Goal: Information Seeking & Learning: Check status

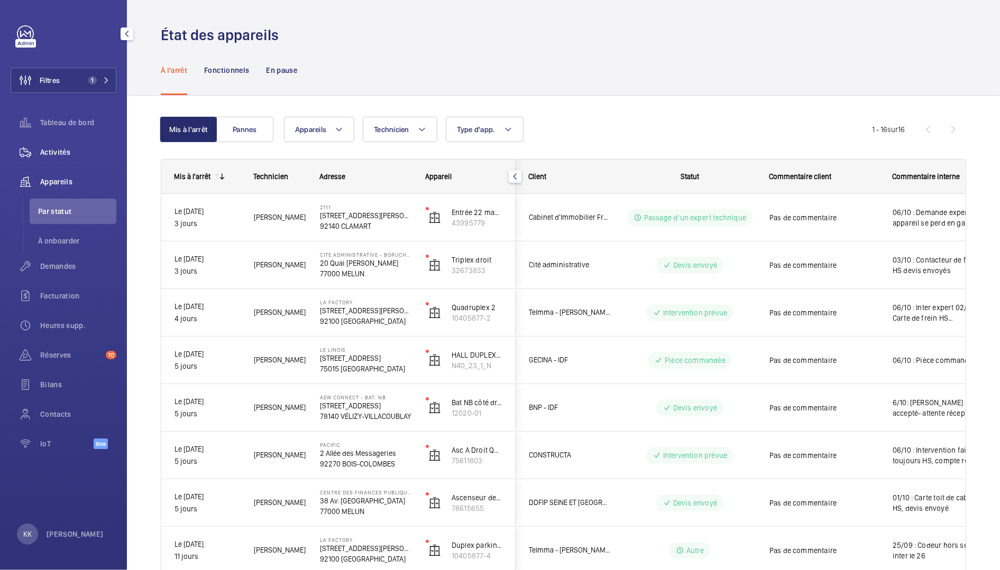
click at [48, 158] on div "Activités" at bounding box center [64, 152] width 106 height 25
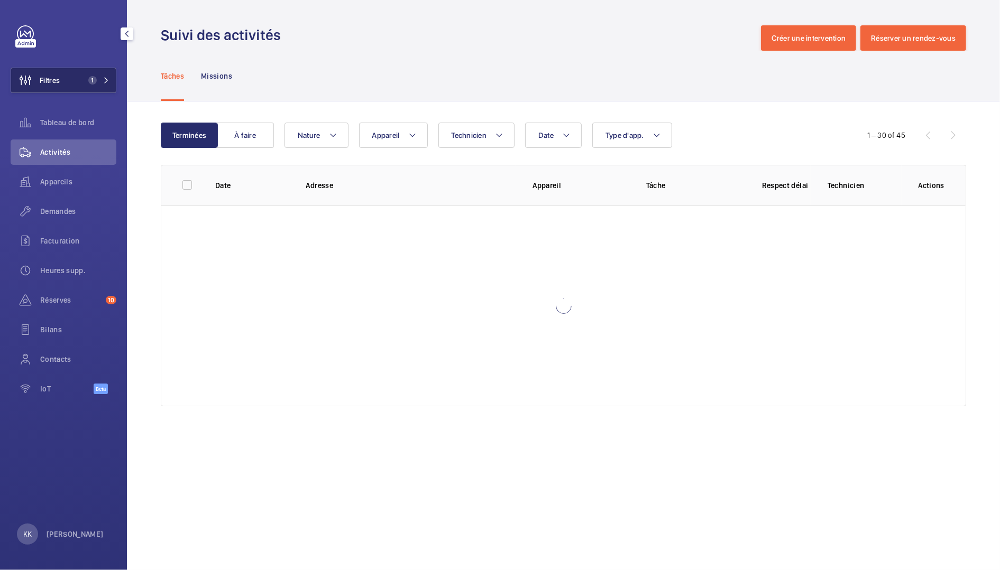
click at [89, 78] on span "1" at bounding box center [92, 80] width 8 height 8
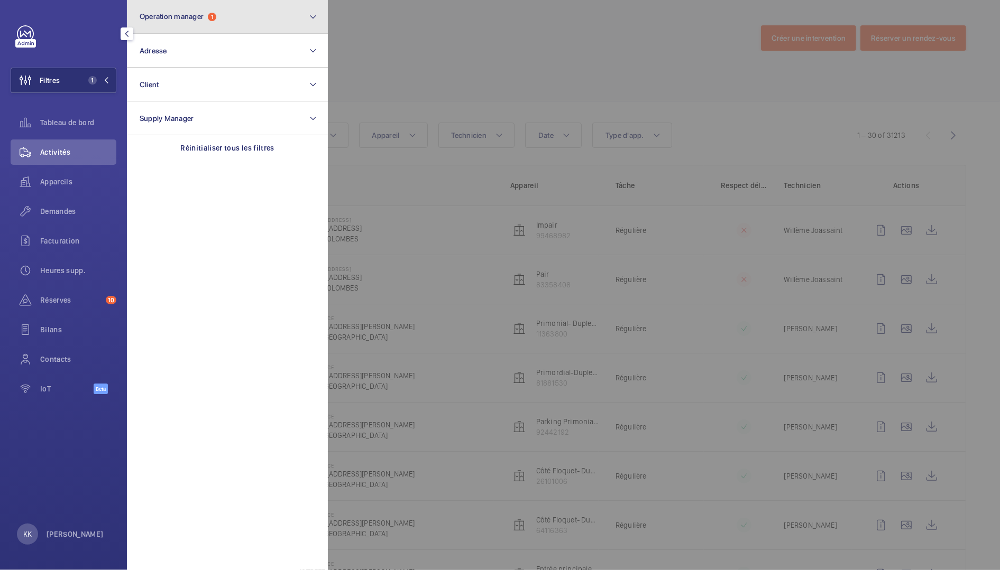
click at [225, 25] on button "Operation manager 1" at bounding box center [227, 17] width 201 height 34
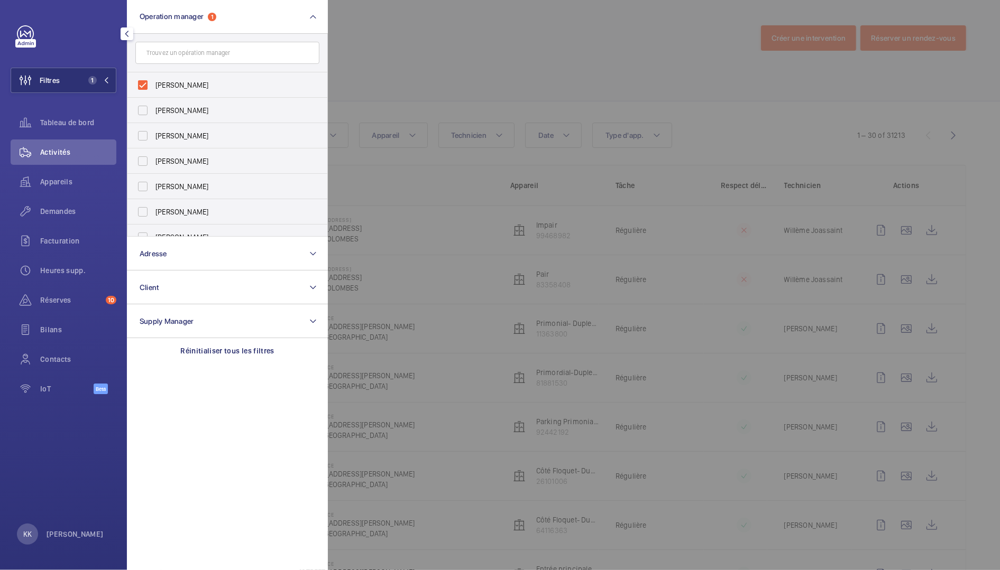
click at [505, 81] on div at bounding box center [828, 285] width 1000 height 570
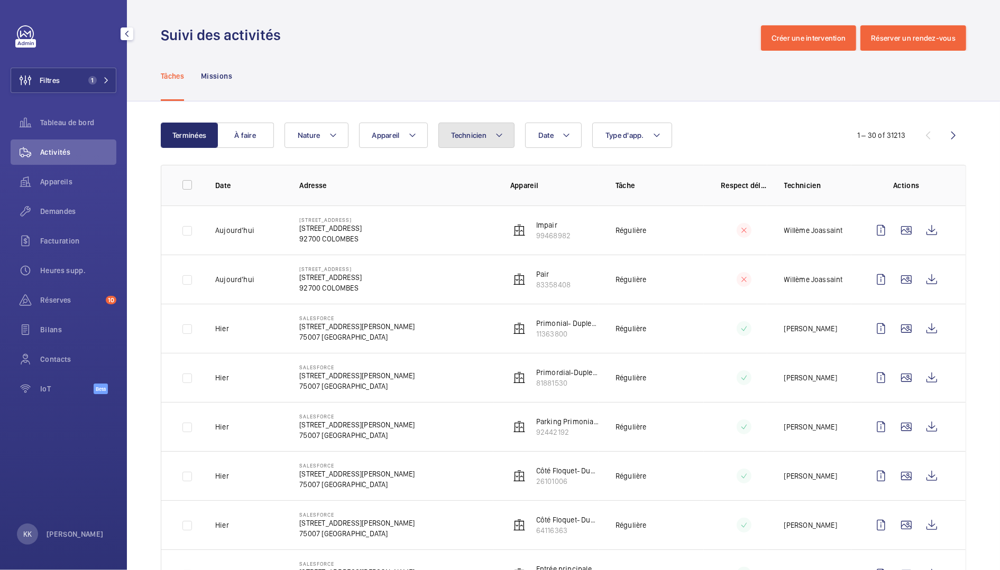
click at [483, 126] on button "Technicien" at bounding box center [476, 135] width 77 height 25
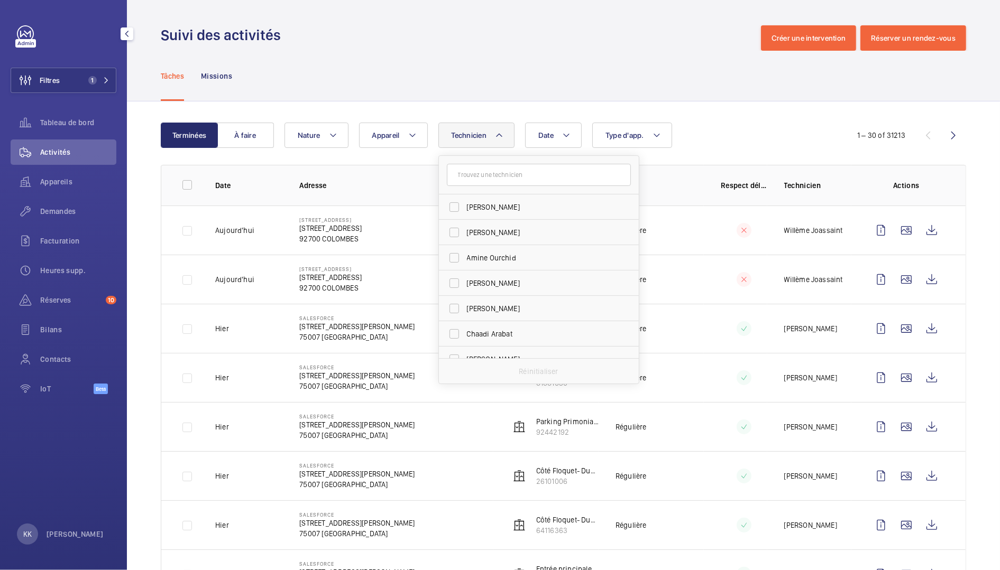
click at [496, 177] on input "text" at bounding box center [539, 175] width 184 height 22
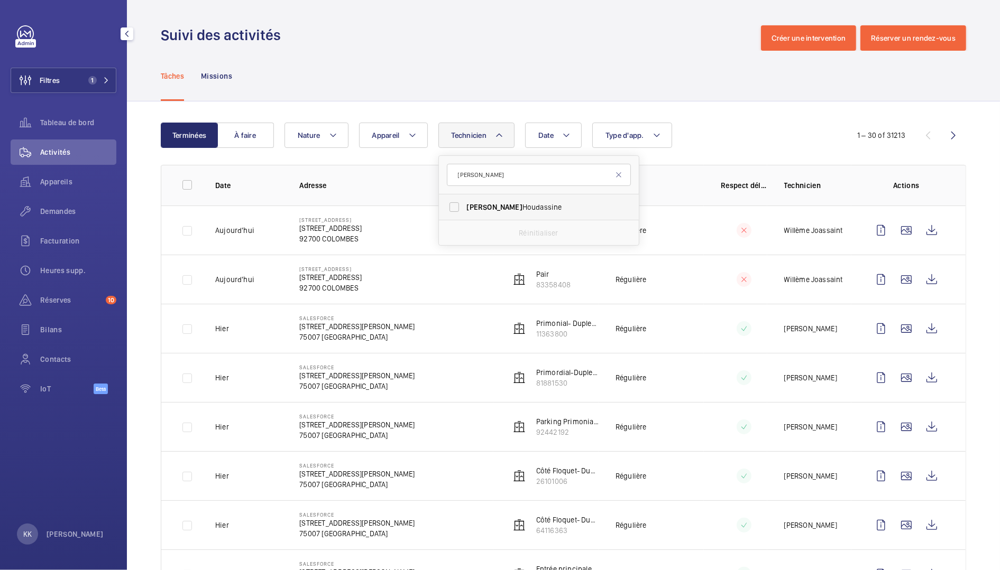
type input "[PERSON_NAME]"
click at [509, 205] on span "[PERSON_NAME]" at bounding box center [539, 207] width 145 height 11
click at [465, 205] on input "[PERSON_NAME]" at bounding box center [454, 207] width 21 height 21
checkbox input "true"
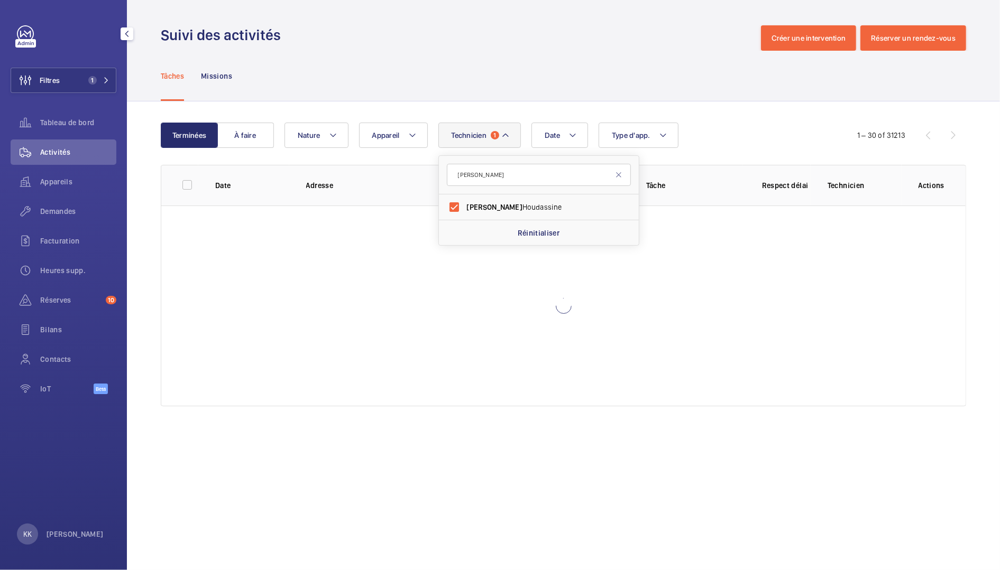
click at [441, 35] on div "Suivi des activités Créer une intervention Réserver un rendez-vous" at bounding box center [563, 37] width 805 height 25
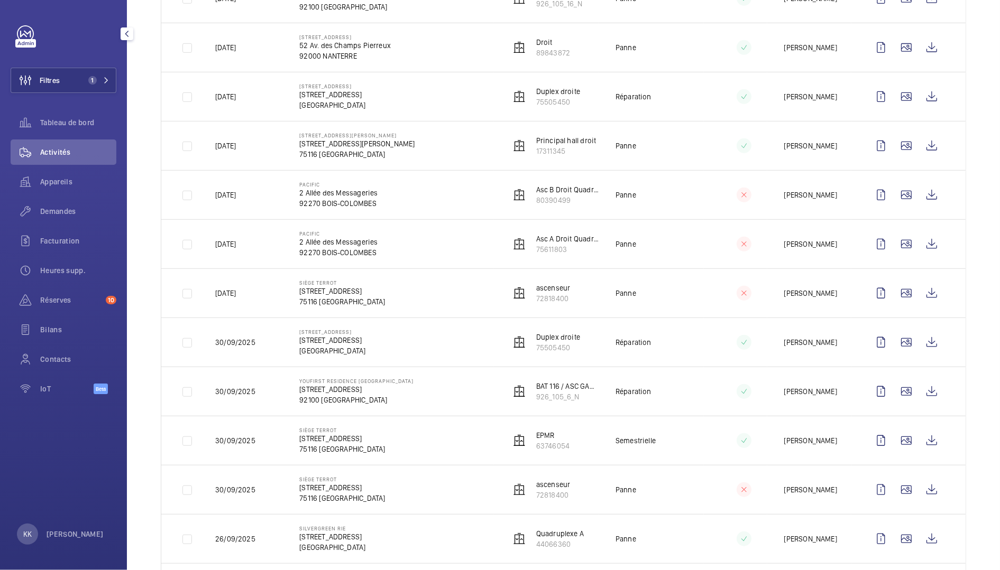
scroll to position [722, 0]
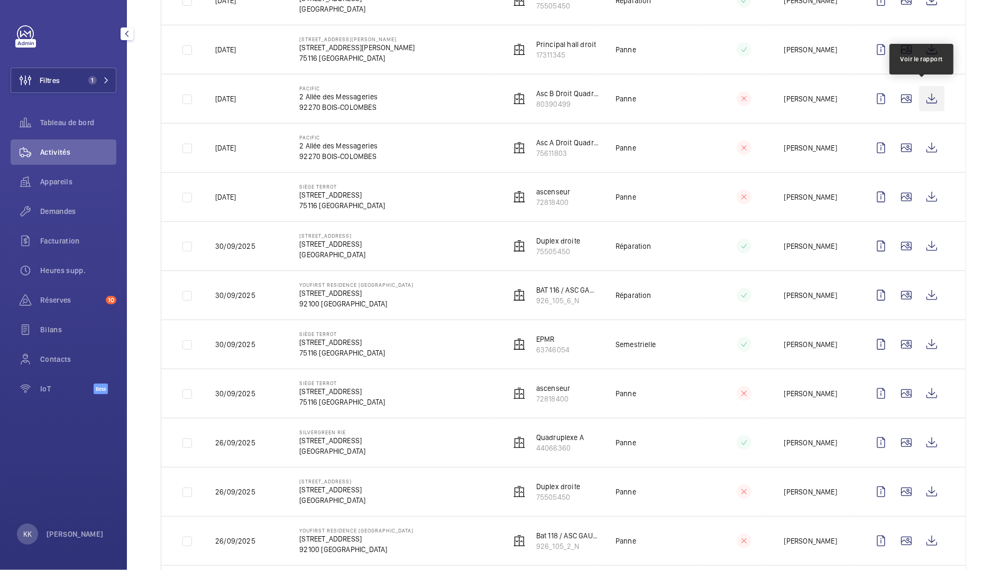
click at [919, 92] on wm-front-icon-button at bounding box center [931, 98] width 25 height 25
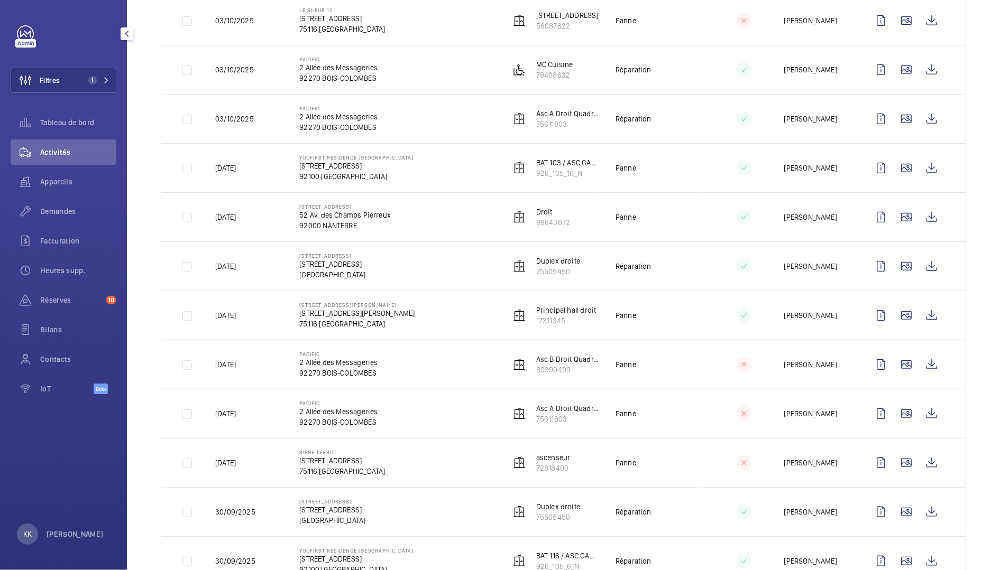
scroll to position [451, 0]
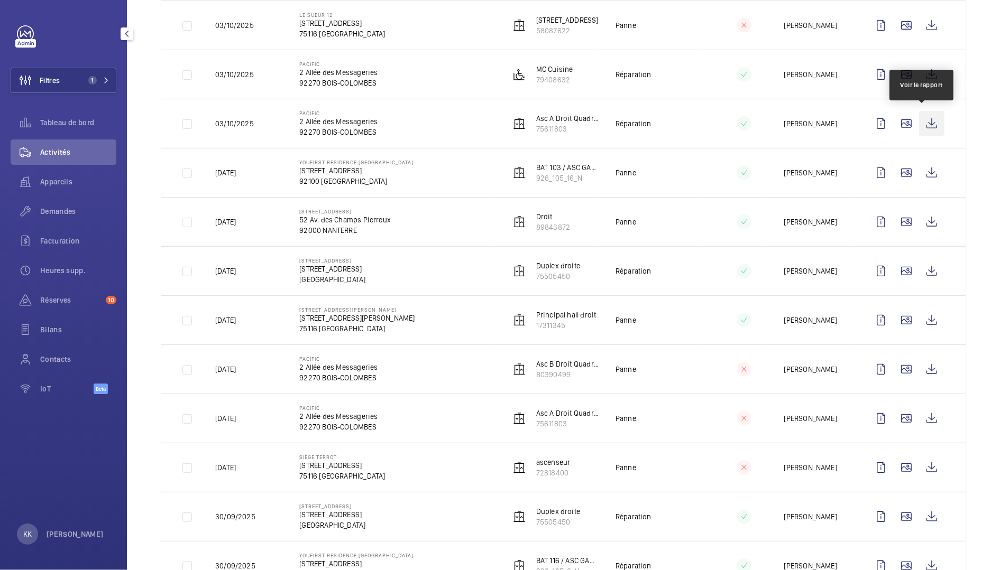
click at [923, 126] on wm-front-icon-button at bounding box center [931, 123] width 25 height 25
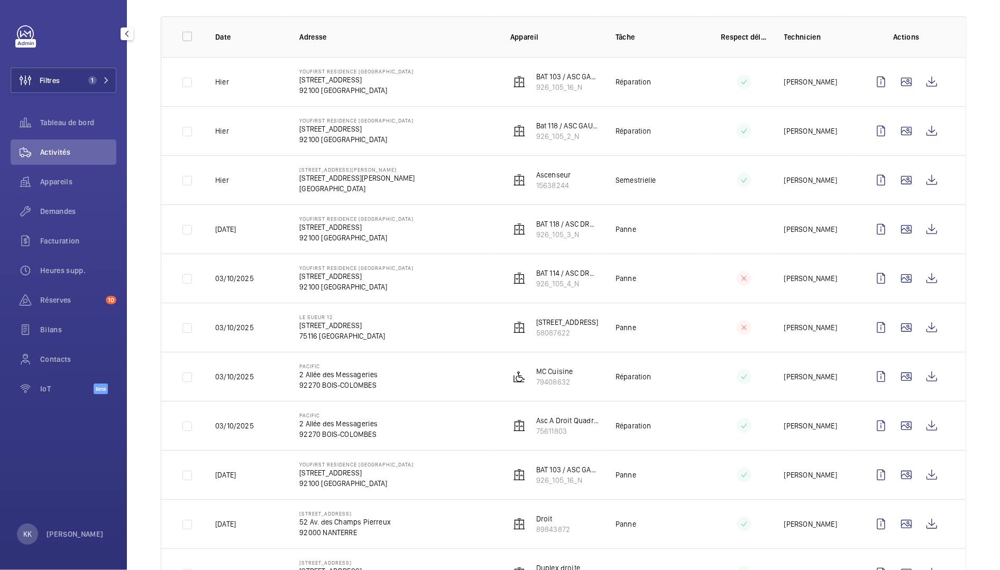
scroll to position [214, 0]
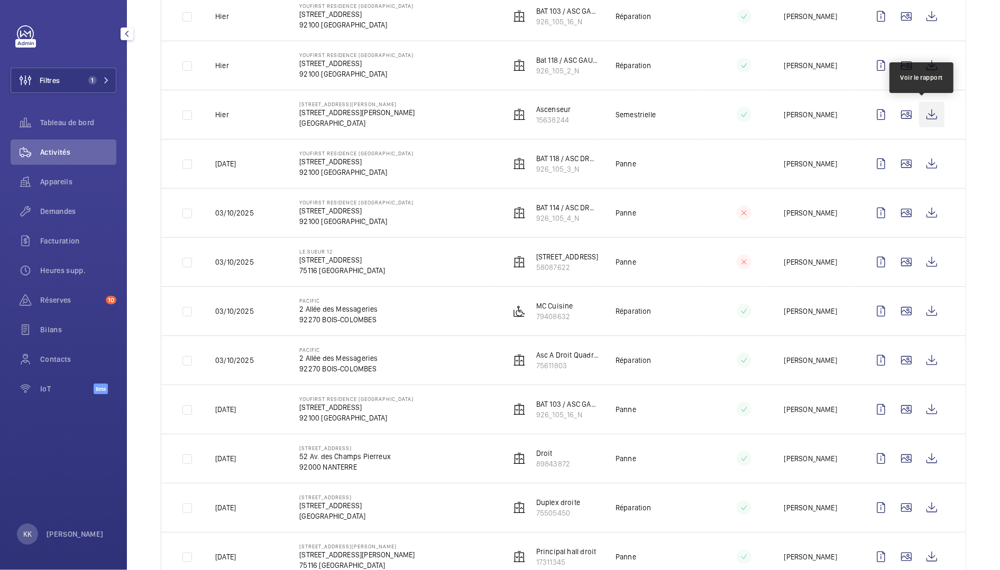
click at [922, 118] on wm-front-icon-button at bounding box center [931, 114] width 25 height 25
click at [54, 216] on span "Demandes" at bounding box center [78, 211] width 76 height 11
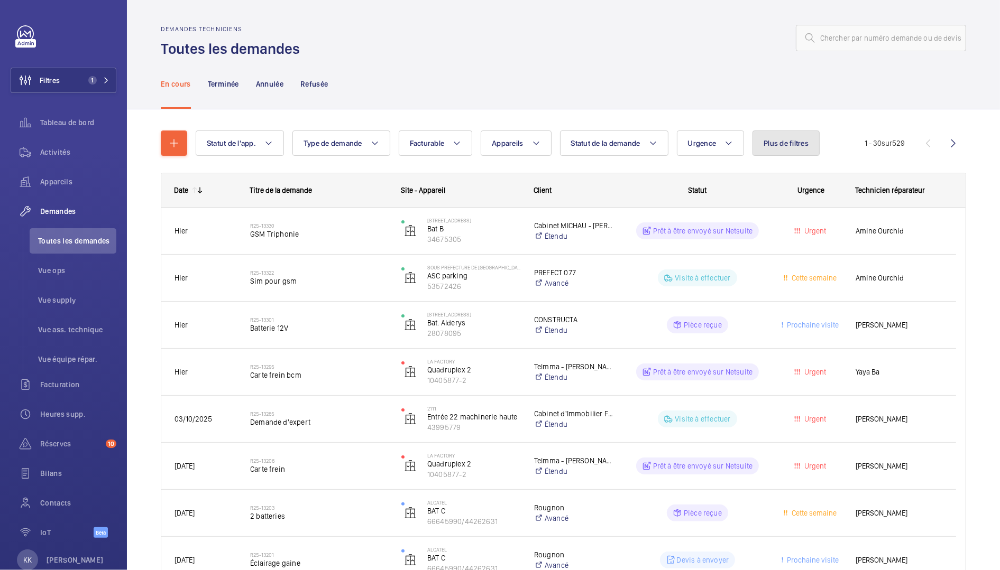
click at [775, 146] on span "Plus de filtres" at bounding box center [785, 143] width 45 height 8
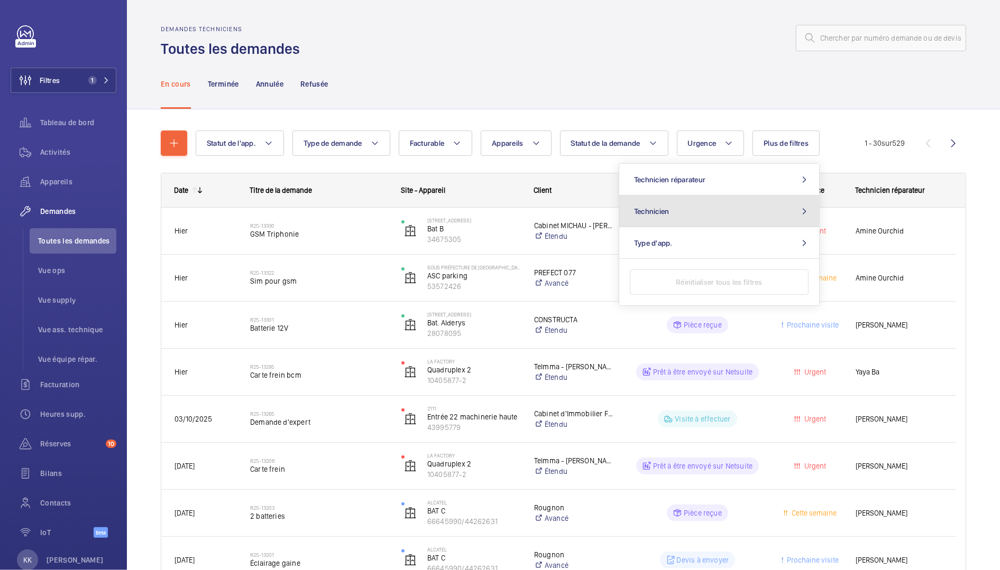
click at [710, 214] on button "Technicien" at bounding box center [719, 212] width 200 height 32
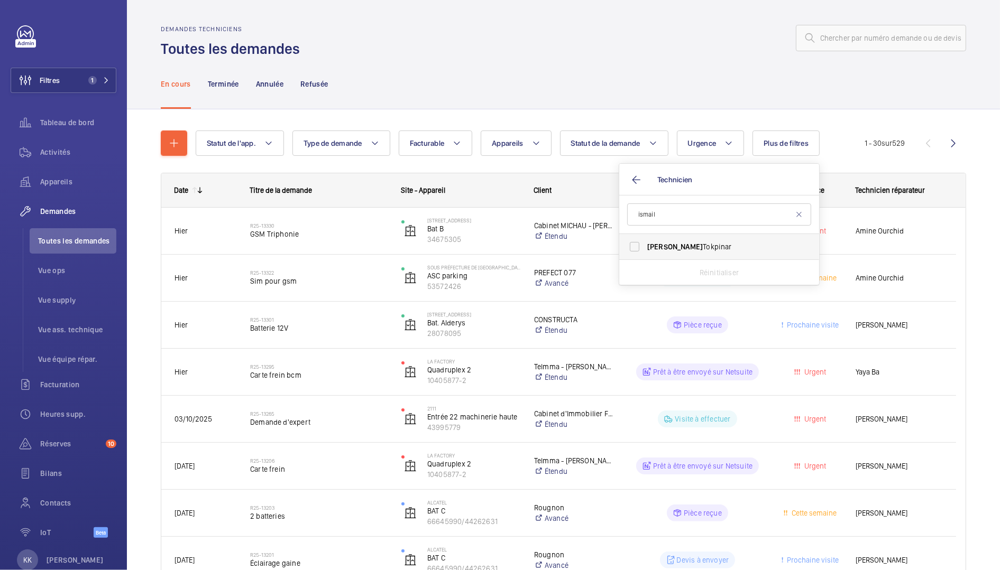
type input "ismail"
click at [708, 251] on span "[PERSON_NAME]" at bounding box center [719, 247] width 145 height 11
click at [645, 251] on input "[PERSON_NAME]" at bounding box center [634, 246] width 21 height 21
checkbox input "true"
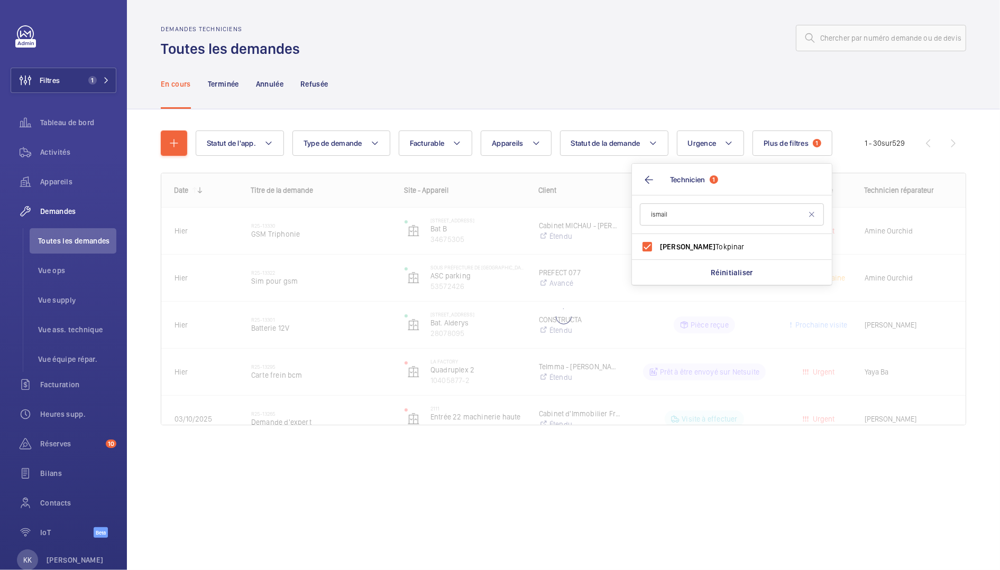
click at [640, 107] on div "En cours Terminée Annulée Refusée" at bounding box center [563, 84] width 805 height 50
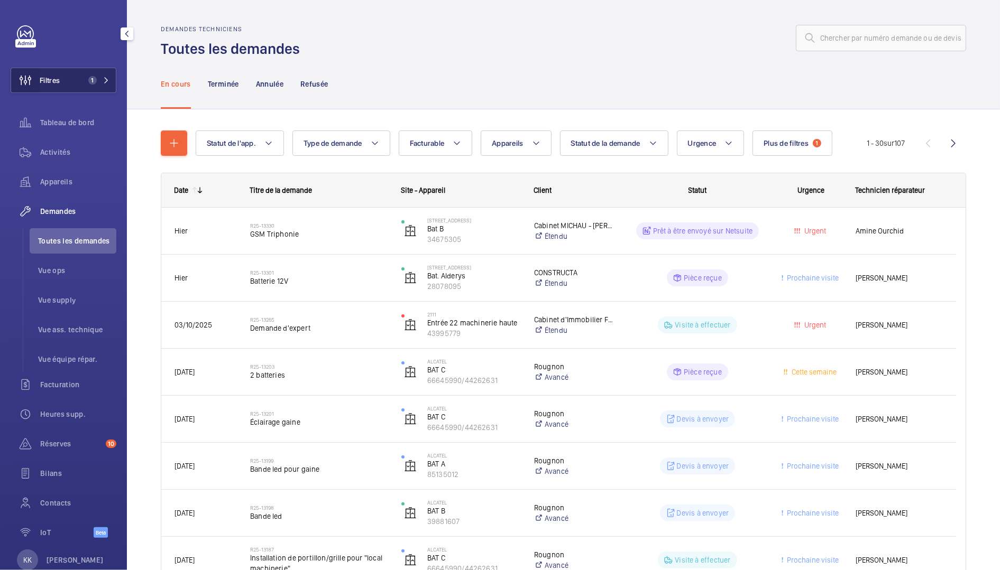
click at [36, 69] on wm-front-icon-button at bounding box center [25, 80] width 29 height 25
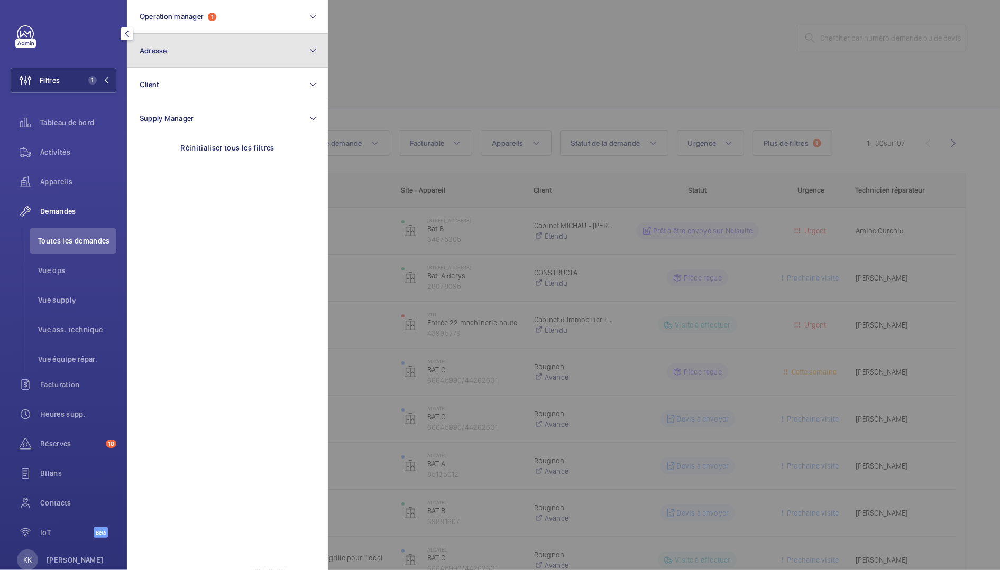
click at [243, 62] on button "Adresse" at bounding box center [227, 51] width 201 height 34
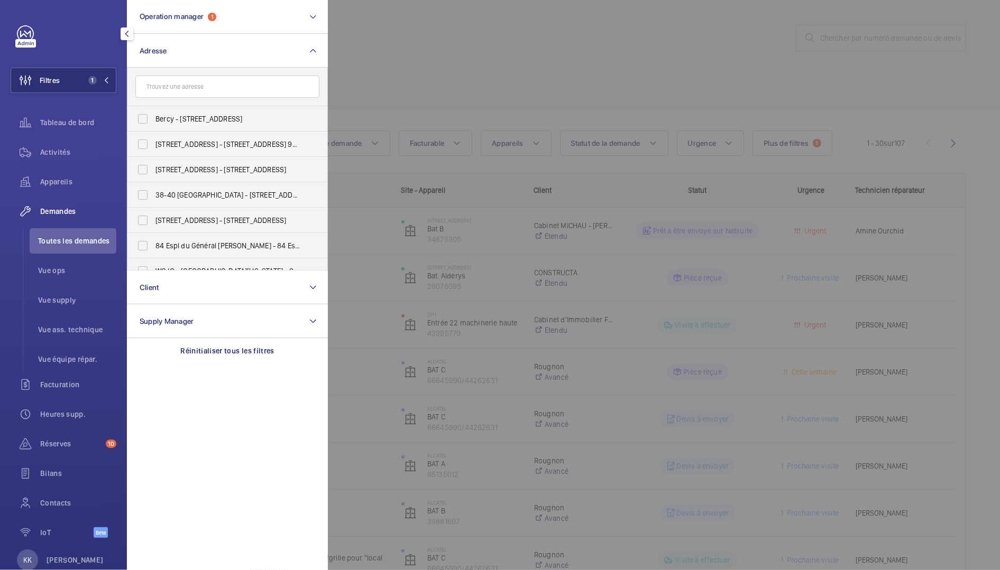
click at [249, 88] on input "text" at bounding box center [227, 87] width 184 height 22
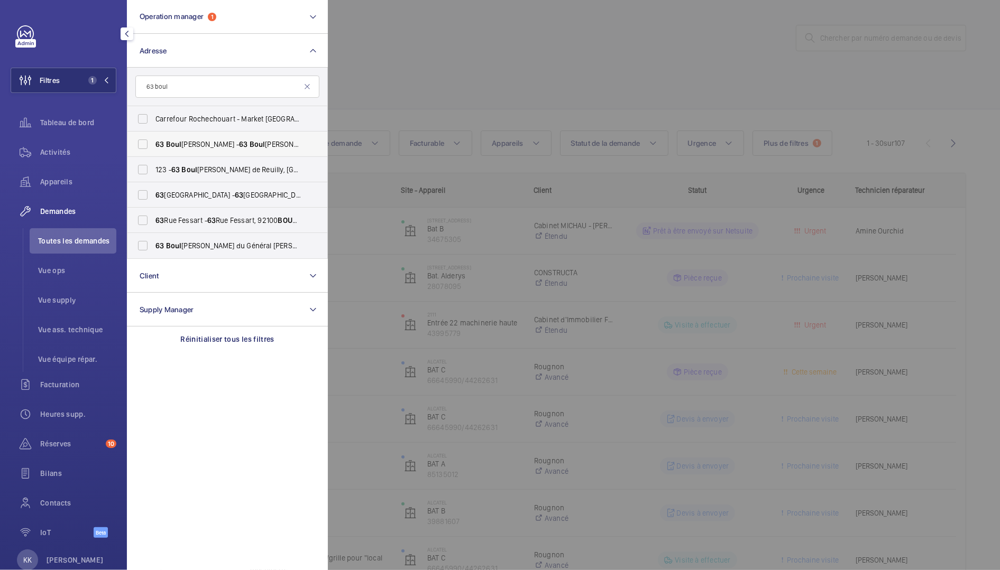
type input "63 boul"
click at [234, 139] on span "63 Boul [PERSON_NAME] - [STREET_ADDRESS][PERSON_NAME]" at bounding box center [227, 144] width 145 height 11
click at [153, 139] on input "63 Boul [PERSON_NAME] - [STREET_ADDRESS][PERSON_NAME]" at bounding box center [142, 144] width 21 height 21
checkbox input "true"
click at [402, 71] on div at bounding box center [828, 285] width 1000 height 570
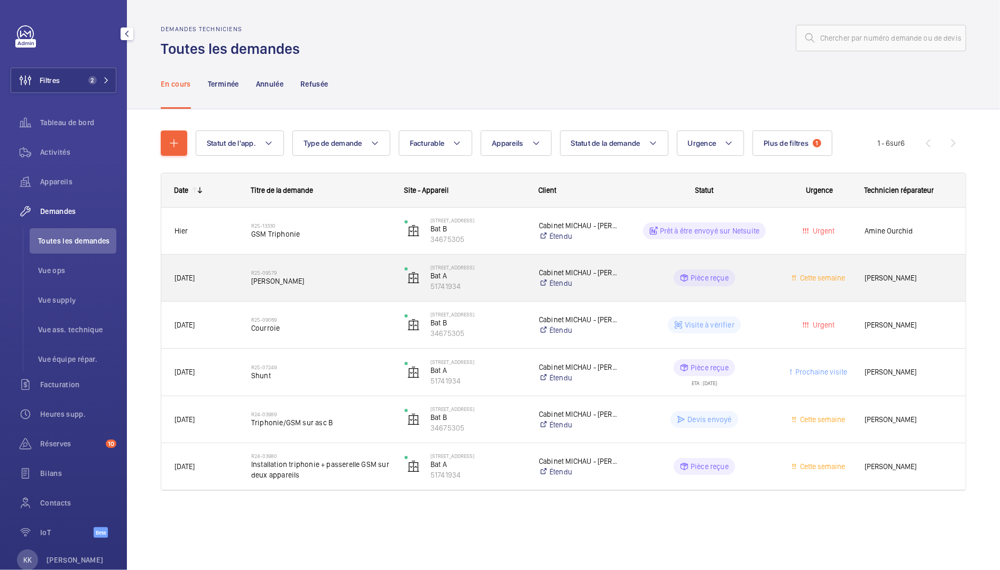
drag, startPoint x: 489, startPoint y: 292, endPoint x: 481, endPoint y: 292, distance: 8.5
click at [484, 292] on div "[STREET_ADDRESS]" at bounding box center [458, 277] width 133 height 43
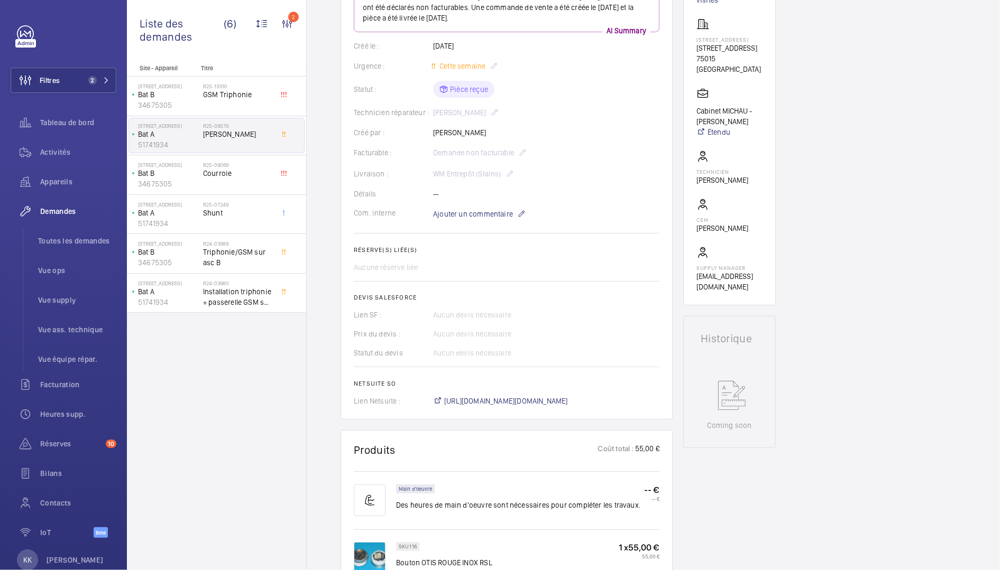
scroll to position [56, 0]
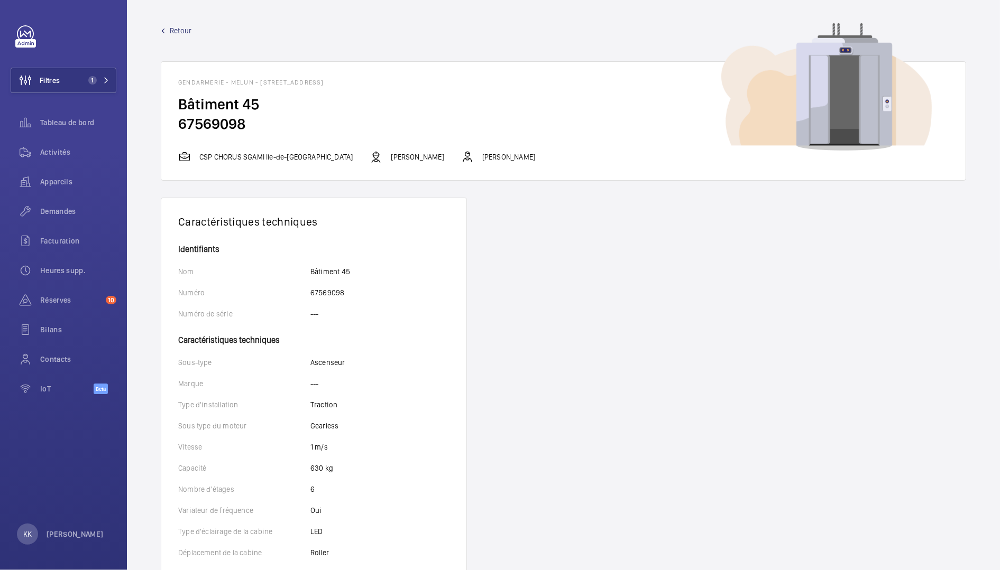
click at [312, 101] on h2 "Bâtiment 45" at bounding box center [563, 105] width 770 height 20
click at [174, 32] on span "Retour" at bounding box center [181, 30] width 22 height 11
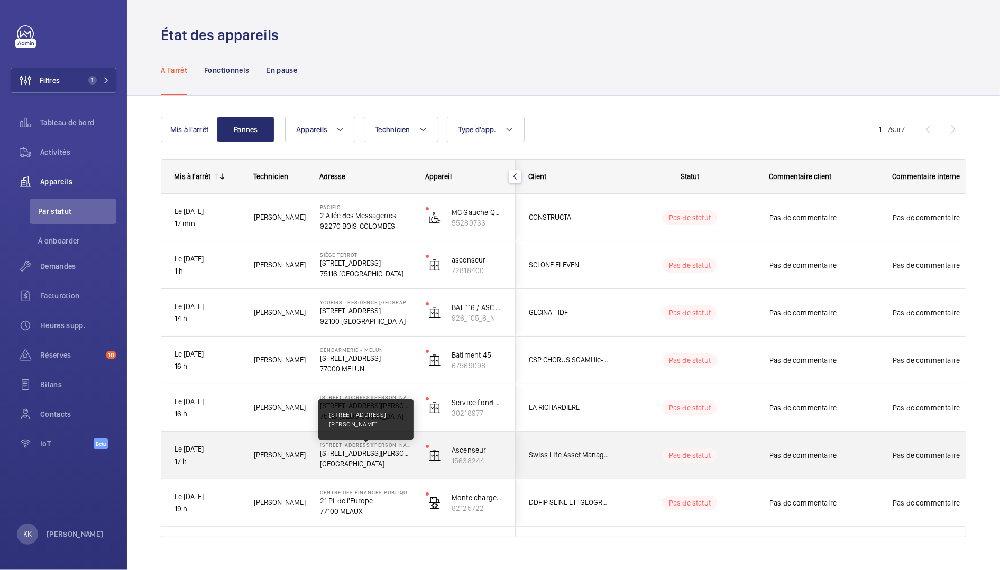
click at [364, 457] on p "[STREET_ADDRESS][PERSON_NAME]" at bounding box center [366, 453] width 92 height 11
